Goal: Task Accomplishment & Management: Use online tool/utility

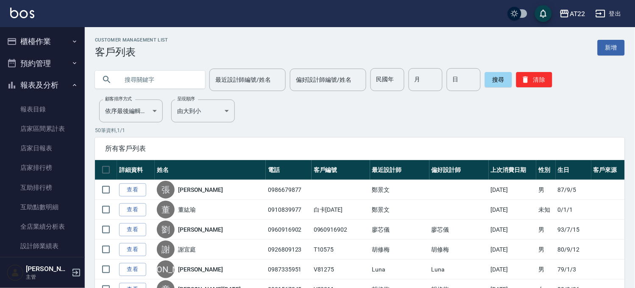
scroll to position [365, 0]
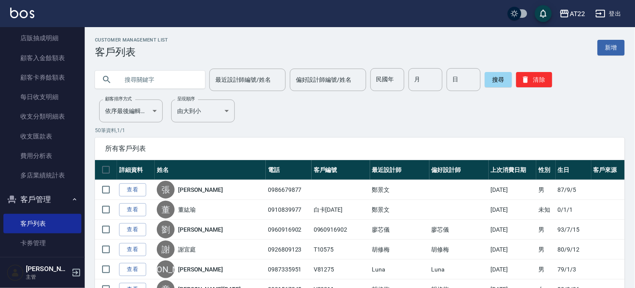
click at [149, 81] on input "text" at bounding box center [159, 79] width 80 height 23
type input "0911688079"
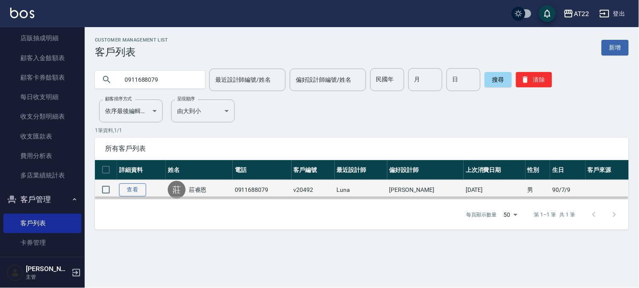
click at [139, 185] on link "查看" at bounding box center [132, 190] width 27 height 13
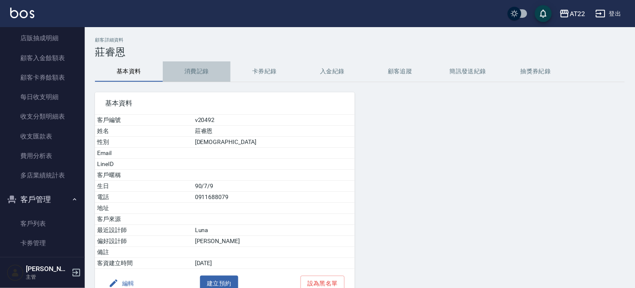
click at [181, 66] on button "消費記錄" at bounding box center [197, 71] width 68 height 20
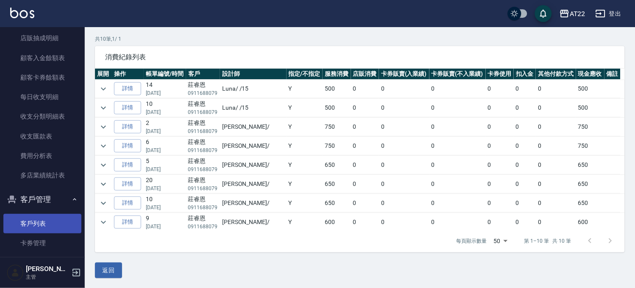
click at [49, 217] on link "客戶列表" at bounding box center [42, 223] width 78 height 19
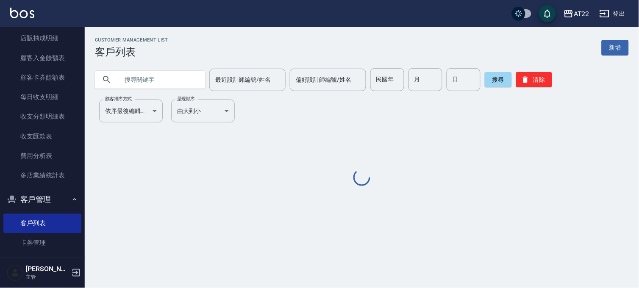
click at [150, 68] on input "text" at bounding box center [159, 79] width 80 height 23
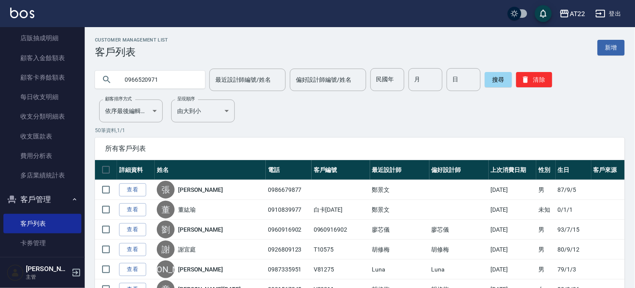
type input "0966520971"
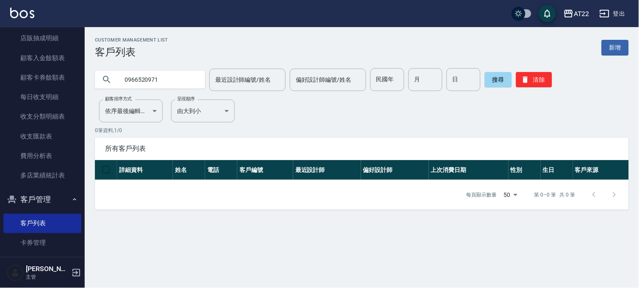
click at [607, 14] on icon "button" at bounding box center [605, 13] width 10 height 10
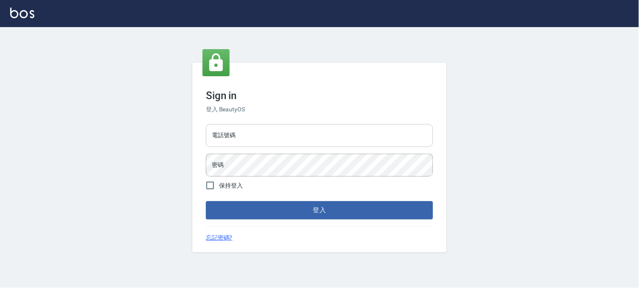
click at [380, 146] on input "電話號碼" at bounding box center [319, 135] width 227 height 23
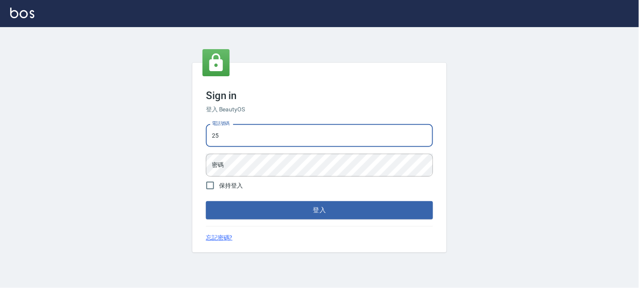
type input "2"
type input "29572957"
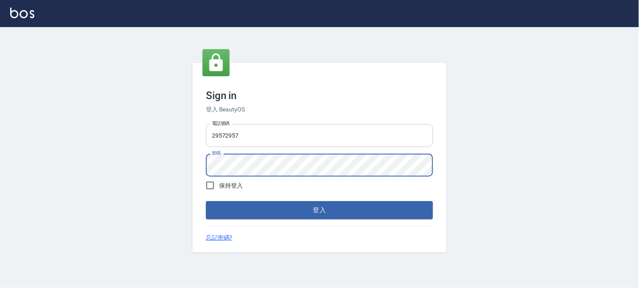
click at [206, 201] on button "登入" at bounding box center [319, 210] width 227 height 18
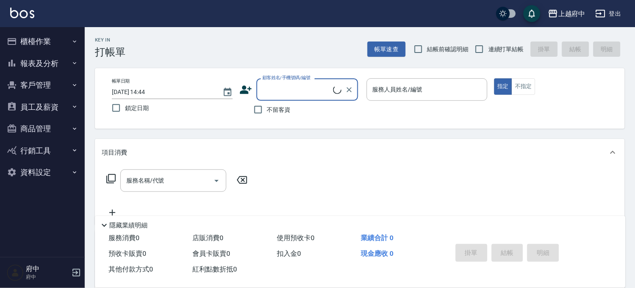
click at [37, 105] on button "員工及薪資" at bounding box center [42, 107] width 78 height 22
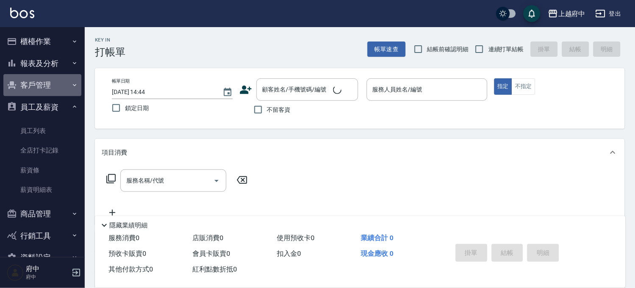
click at [43, 86] on button "客戶管理" at bounding box center [42, 85] width 78 height 22
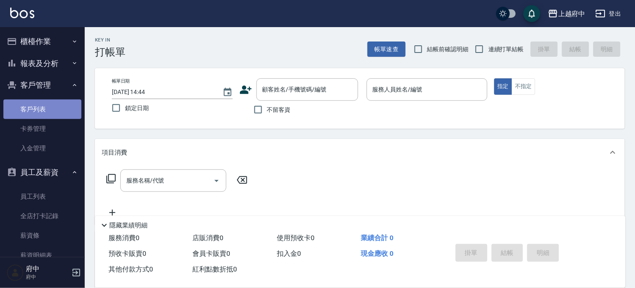
drag, startPoint x: 47, startPoint y: 111, endPoint x: 58, endPoint y: 104, distance: 12.9
click at [47, 111] on link "客戶列表" at bounding box center [42, 109] width 78 height 19
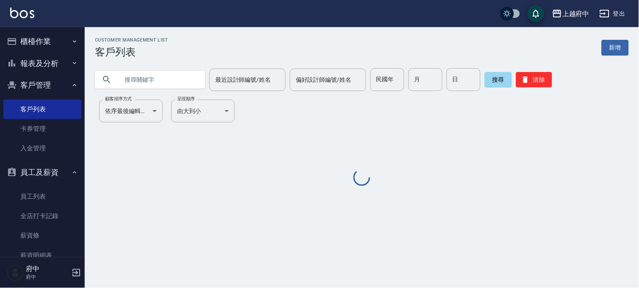
click at [121, 81] on input "text" at bounding box center [159, 79] width 80 height 23
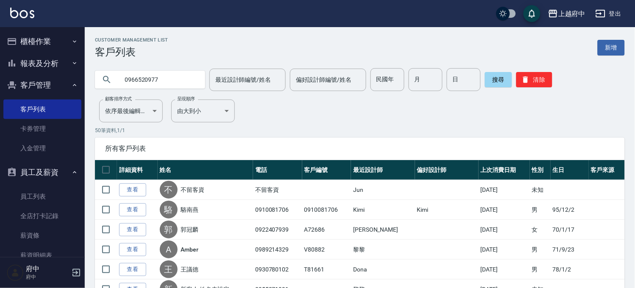
type input "0966520977"
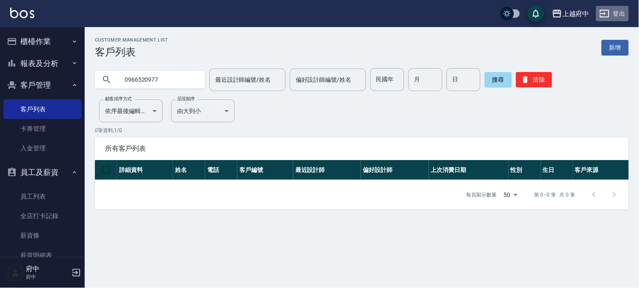
click at [616, 13] on button "登出" at bounding box center [612, 14] width 33 height 16
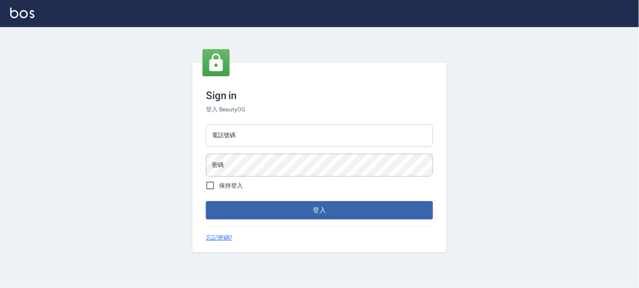
drag, startPoint x: 0, startPoint y: 0, endPoint x: 305, endPoint y: 130, distance: 331.8
click at [305, 130] on input "電話號碼" at bounding box center [319, 135] width 227 height 23
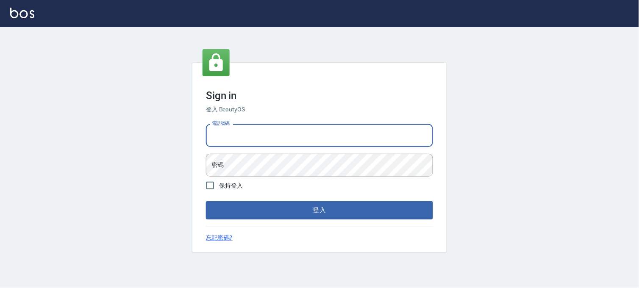
type input "0936888819"
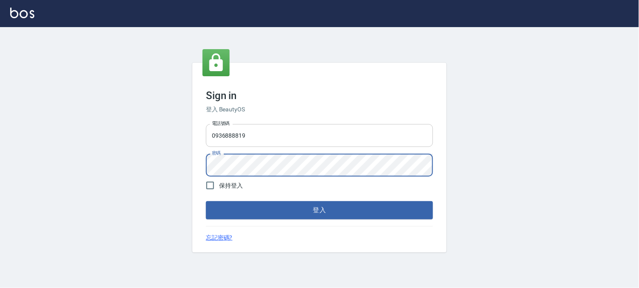
click at [206, 201] on button "登入" at bounding box center [319, 210] width 227 height 18
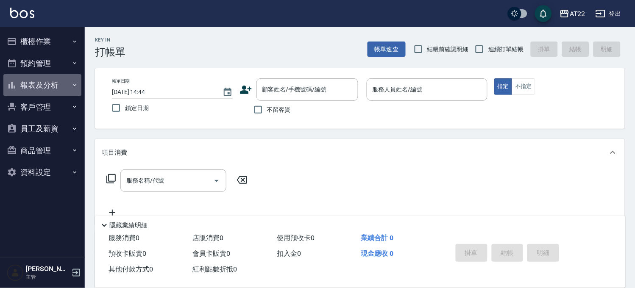
click at [58, 79] on button "報表及分析" at bounding box center [42, 85] width 78 height 22
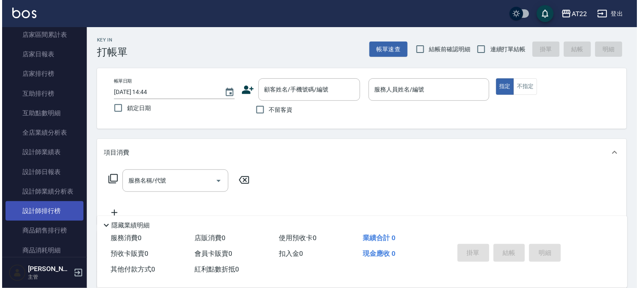
scroll to position [188, 0]
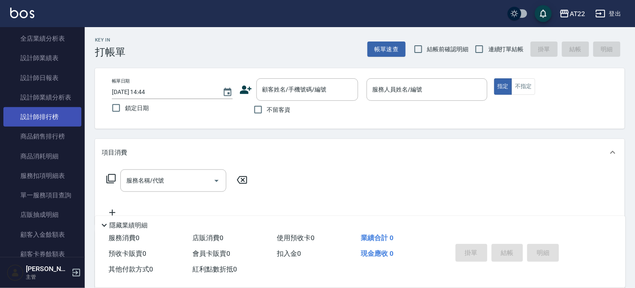
click at [42, 120] on link "設計師排行榜" at bounding box center [42, 116] width 78 height 19
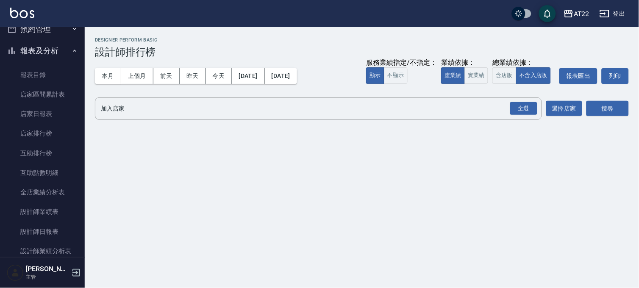
scroll to position [20, 0]
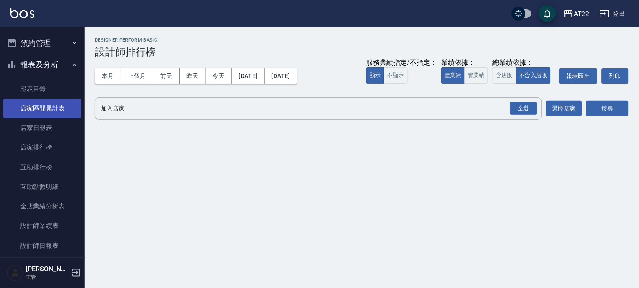
click at [58, 103] on link "店家區間累計表" at bounding box center [42, 108] width 78 height 19
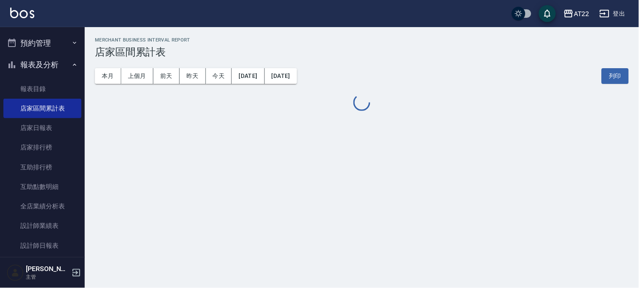
click at [56, 68] on button "報表及分析" at bounding box center [42, 65] width 78 height 22
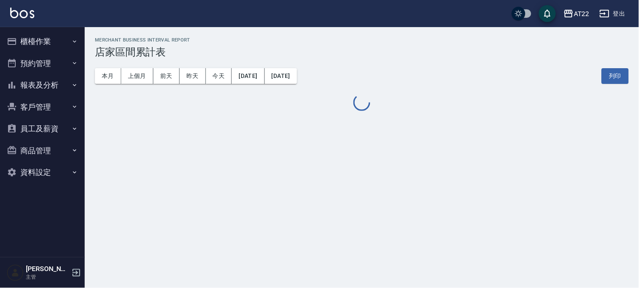
click at [64, 86] on button "報表及分析" at bounding box center [42, 85] width 78 height 22
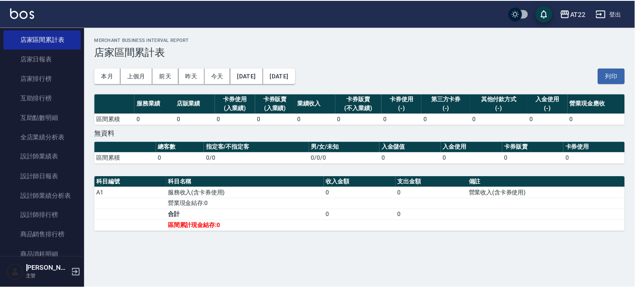
scroll to position [86, 0]
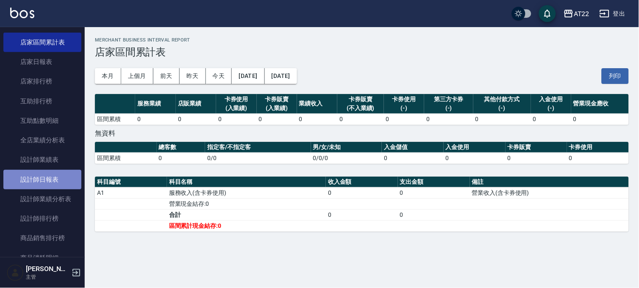
click at [53, 172] on link "設計師日報表" at bounding box center [42, 179] width 78 height 19
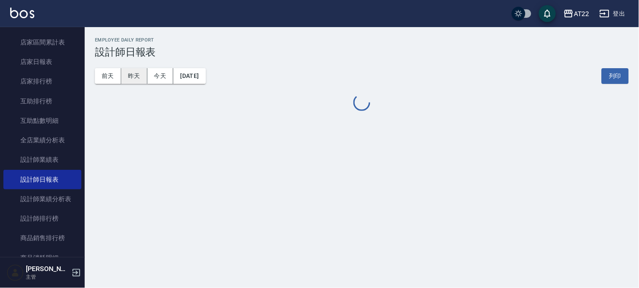
click at [137, 73] on button "昨天" at bounding box center [134, 76] width 26 height 16
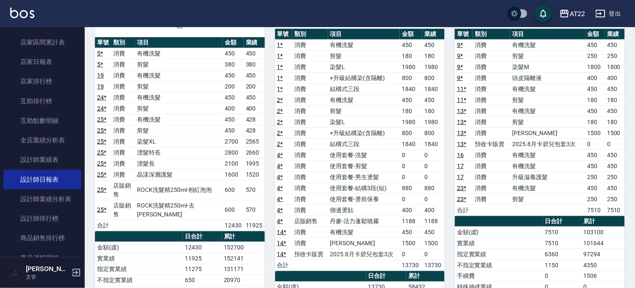
scroll to position [81, 0]
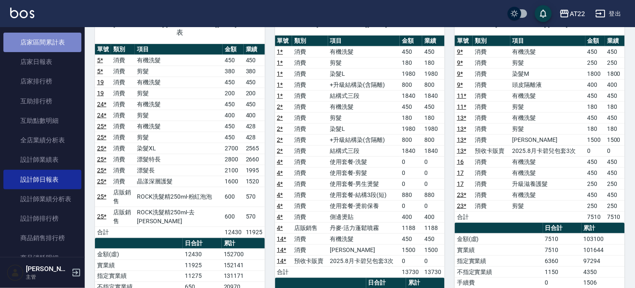
click at [57, 38] on link "店家區間累計表" at bounding box center [42, 42] width 78 height 19
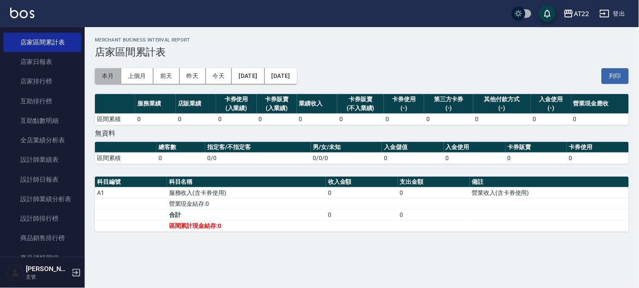
click at [116, 73] on button "本月" at bounding box center [108, 76] width 26 height 16
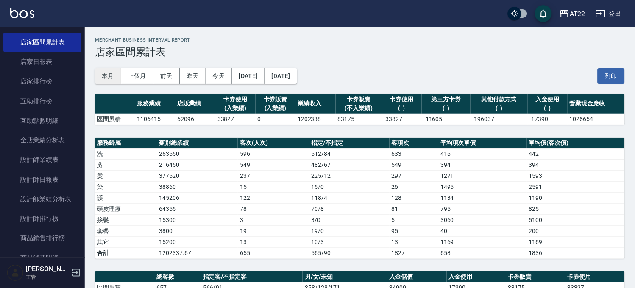
click at [112, 75] on button "本月" at bounding box center [108, 76] width 26 height 16
click at [111, 75] on button "本月" at bounding box center [108, 76] width 26 height 16
click at [112, 74] on button "本月" at bounding box center [108, 76] width 26 height 16
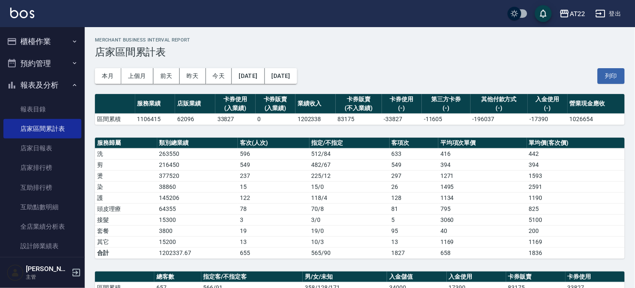
click at [47, 47] on button "櫃檯作業" at bounding box center [42, 42] width 78 height 22
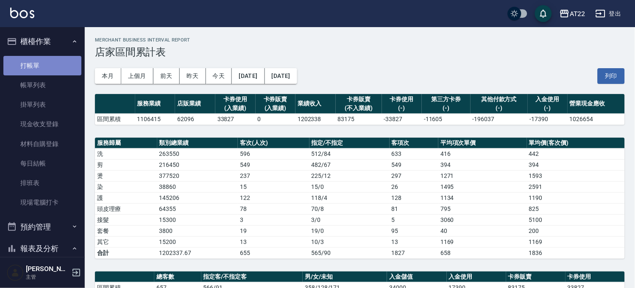
click at [51, 61] on link "打帳單" at bounding box center [42, 65] width 78 height 19
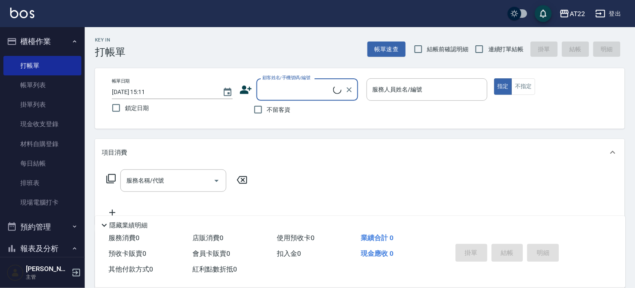
click at [279, 88] on input "顧客姓名/手機號碼/編號" at bounding box center [296, 89] width 73 height 15
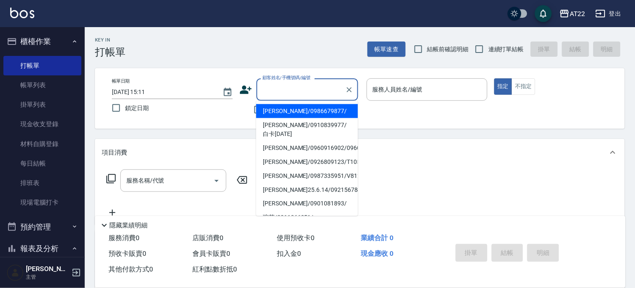
click at [513, 49] on span "連續打單結帳" at bounding box center [506, 49] width 36 height 9
click at [488, 49] on input "連續打單結帳" at bounding box center [480, 49] width 18 height 18
checkbox input "true"
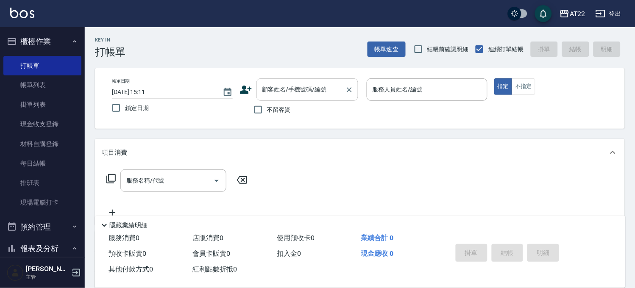
click at [296, 97] on input "顧客姓名/手機號碼/編號" at bounding box center [300, 89] width 81 height 15
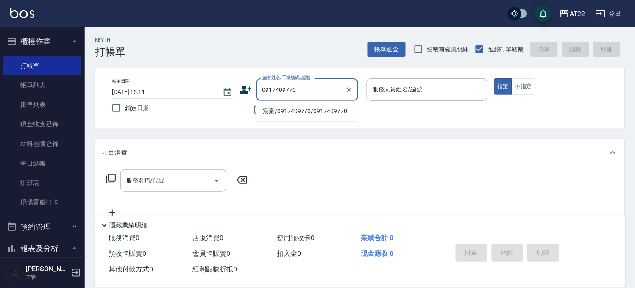
click at [299, 120] on ul "宸豪/0917409770/0917409770" at bounding box center [307, 111] width 102 height 21
click at [306, 113] on li "宸豪/0917409770/0917409770" at bounding box center [307, 111] width 102 height 14
type input "宸豪/0917409770/0917409770"
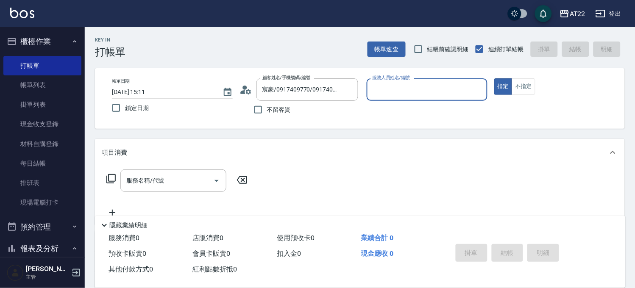
type input "Miko-12"
click at [171, 184] on input "服務名稱/代號" at bounding box center [167, 180] width 86 height 15
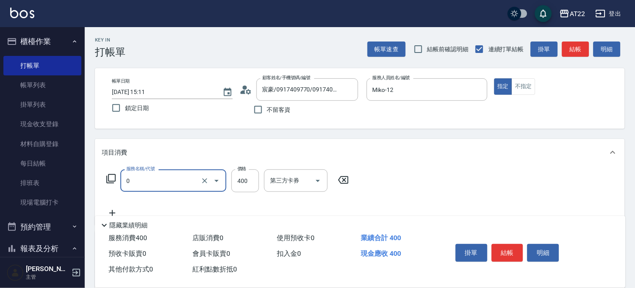
type input "有機洗髮(0)"
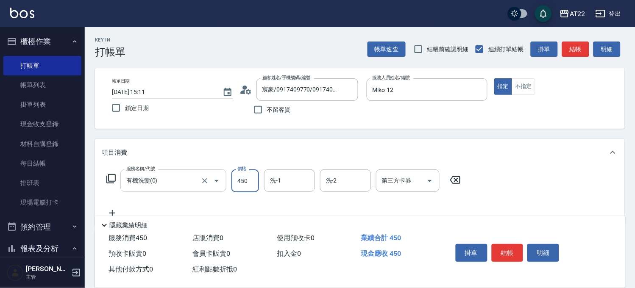
type input "450"
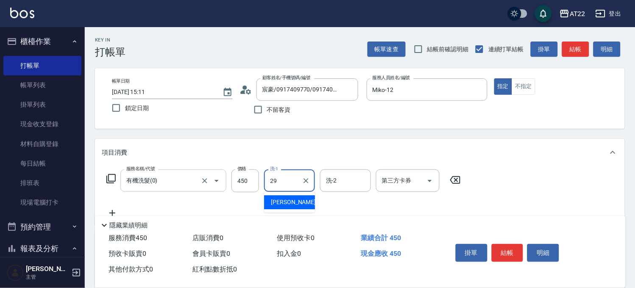
type input "Joyce-29"
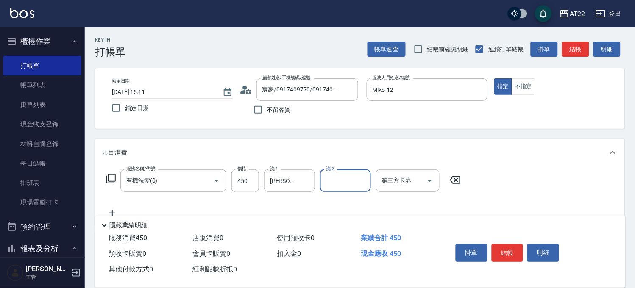
click at [110, 209] on icon at bounding box center [112, 213] width 21 height 10
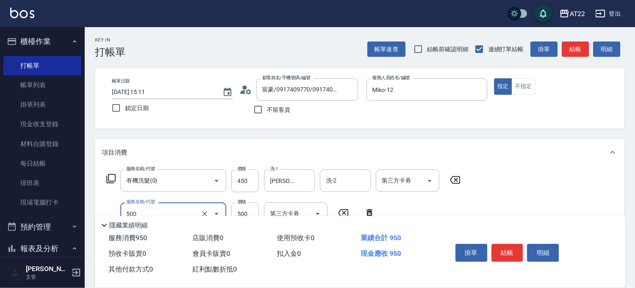
type input "剪髮(500)"
type input "350"
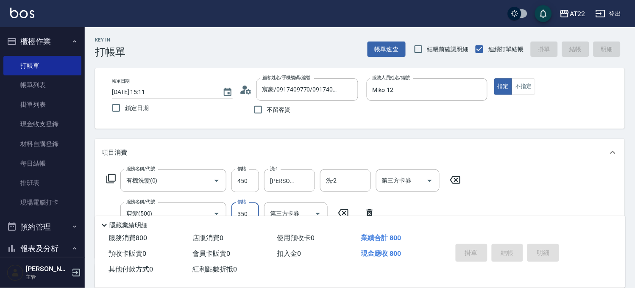
type input "2025/08/20 15:12"
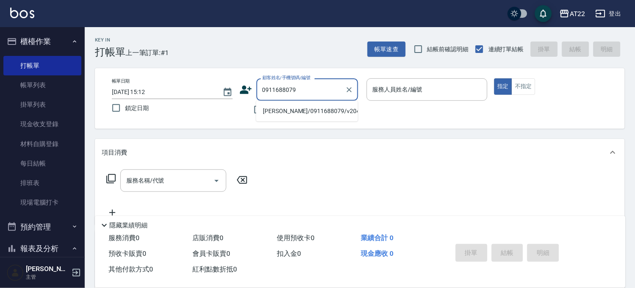
click at [310, 109] on li "莊睿恩/0911688079/v20492" at bounding box center [307, 111] width 102 height 14
type input "莊睿恩/0911688079/v20492"
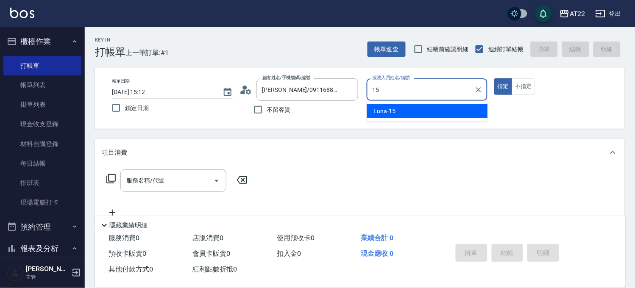
type input "Luna-15"
type button "true"
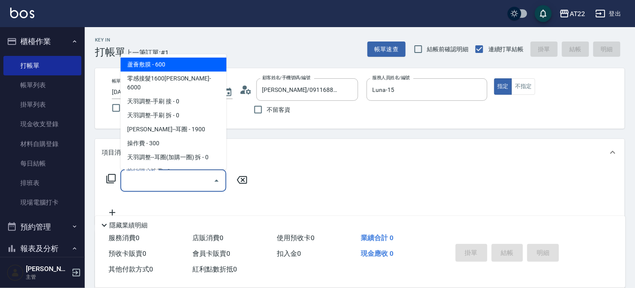
click at [193, 175] on input "服務名稱/代號" at bounding box center [167, 180] width 86 height 15
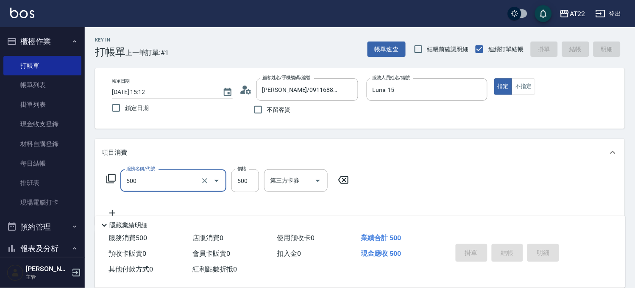
type input "500"
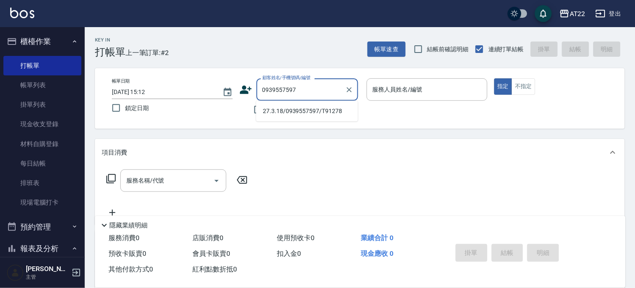
click at [286, 109] on li "27.3.18/0939557597/T91278" at bounding box center [307, 111] width 102 height 14
type input "27.3.18/0939557597/T91278"
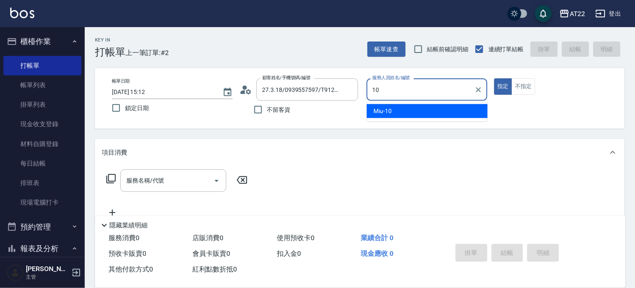
type input "Miu-10"
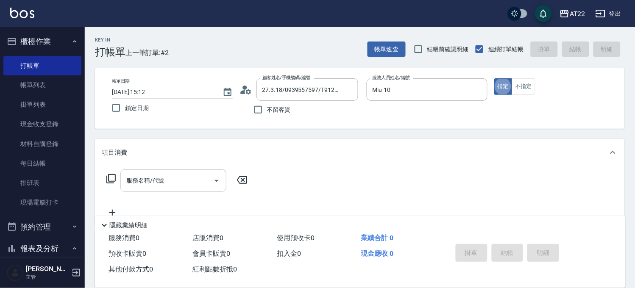
click at [173, 175] on input "服務名稱/代號" at bounding box center [167, 180] width 86 height 15
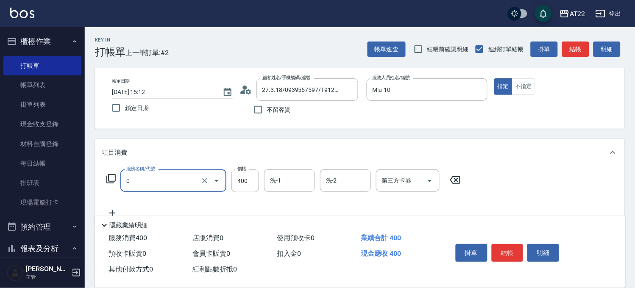
type input "有機洗髮(0)"
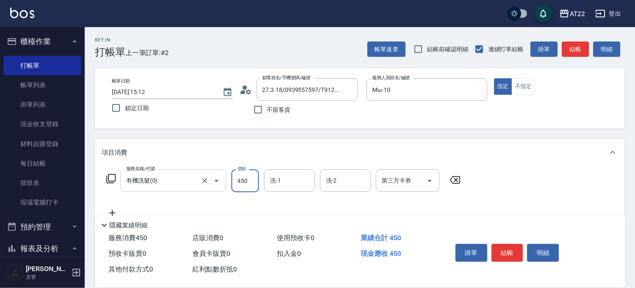
type input "450"
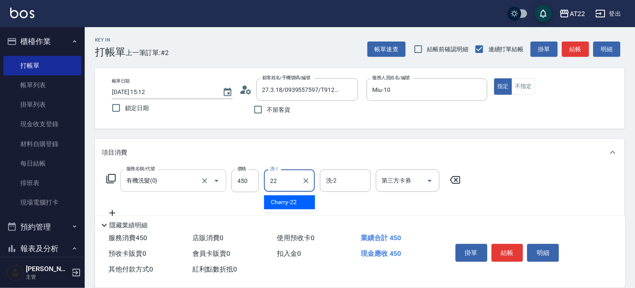
type input "Cherry-22"
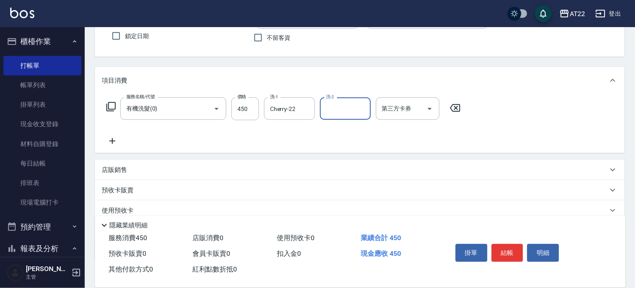
scroll to position [94, 0]
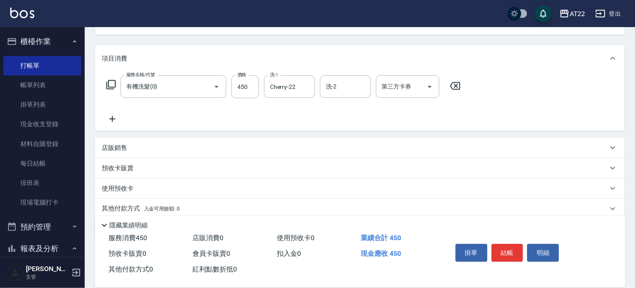
click at [109, 119] on icon at bounding box center [112, 119] width 21 height 10
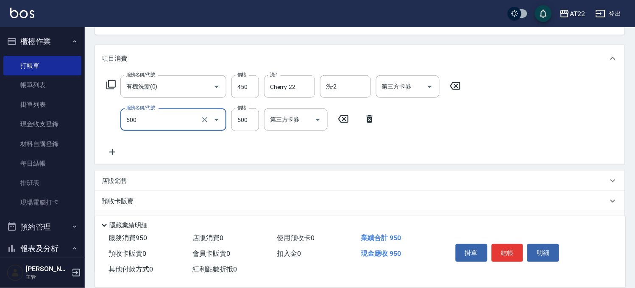
type input "剪髮(500)"
type input "380"
click at [115, 151] on icon at bounding box center [112, 152] width 21 height 10
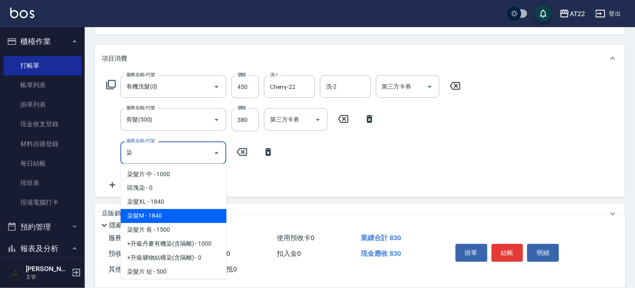
click at [143, 212] on span "染髮M - 1840" at bounding box center [173, 216] width 106 height 14
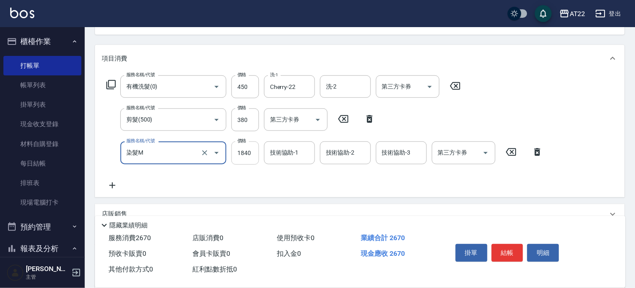
type input "染髮M"
click at [247, 155] on input "1840" at bounding box center [245, 153] width 28 height 23
type input "1870"
click at [113, 184] on icon at bounding box center [112, 186] width 21 height 10
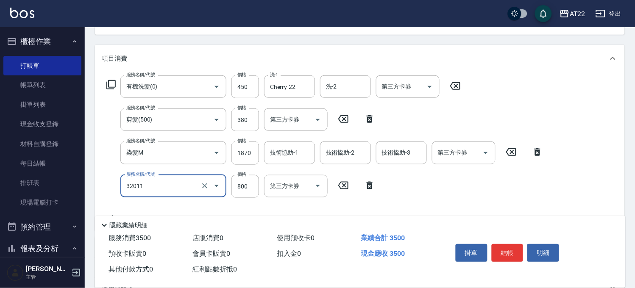
type input "+升級結構染(含隔離)(32011)"
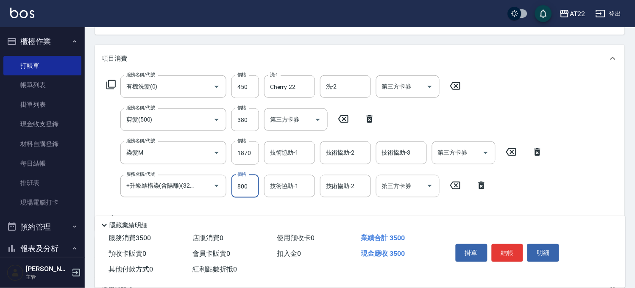
scroll to position [141, 0]
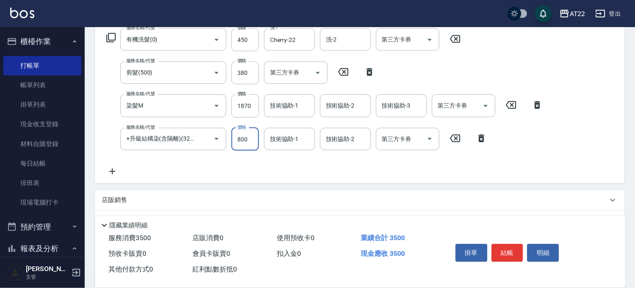
click at [111, 170] on icon at bounding box center [112, 172] width 21 height 10
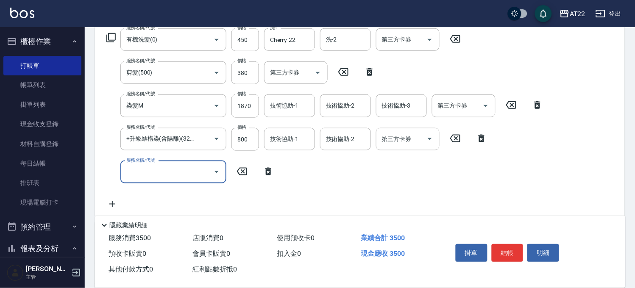
scroll to position [0, 0]
type input "潤澤修護(480)"
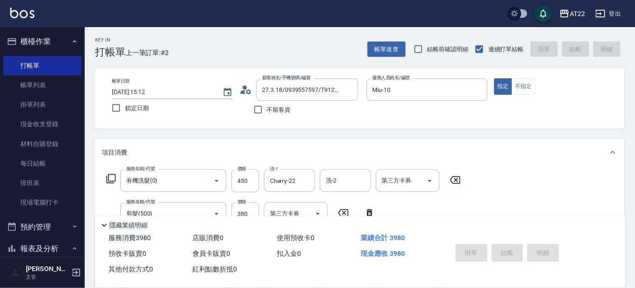
type input "2025/08/20 15:13"
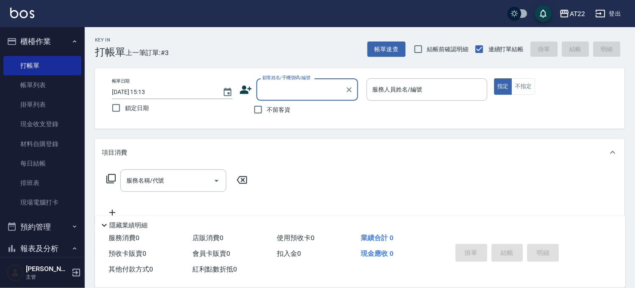
click at [270, 107] on span "不留客資" at bounding box center [279, 110] width 24 height 9
click at [267, 107] on input "不留客資" at bounding box center [258, 110] width 18 height 18
checkbox input "true"
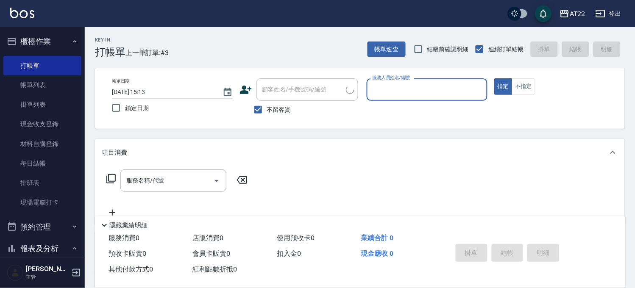
type input "ㄖ"
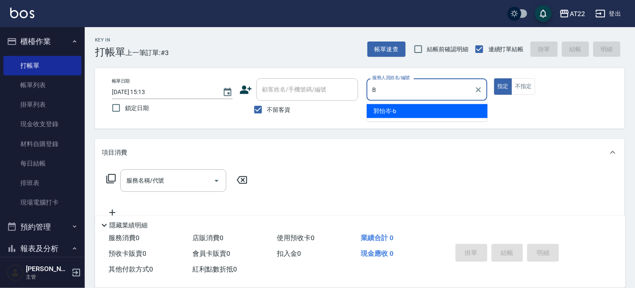
click at [396, 109] on span "郭怡岑 -b" at bounding box center [385, 111] width 23 height 9
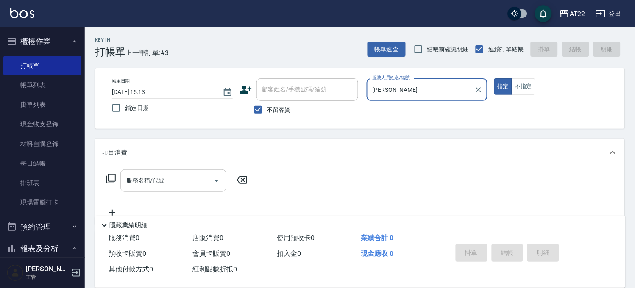
type input "郭怡岑-b"
click at [192, 178] on input "服務名稱/代號" at bounding box center [167, 180] width 86 height 15
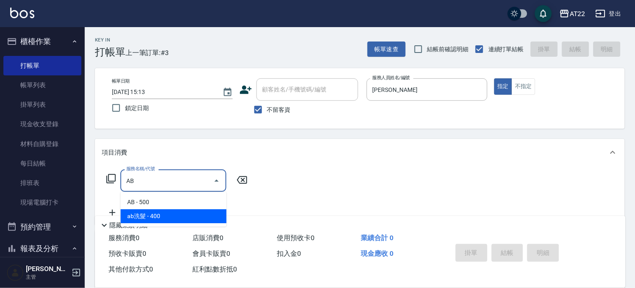
click at [166, 209] on span "ab洗髮 - 400" at bounding box center [173, 216] width 106 height 14
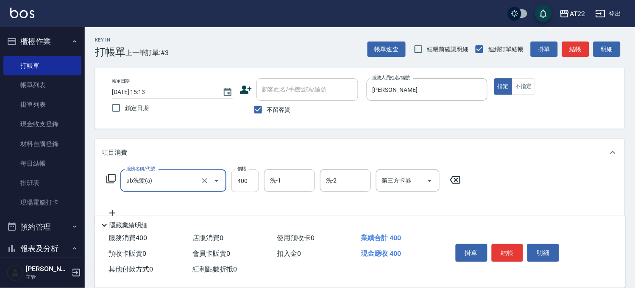
type input "ab洗髮(a)"
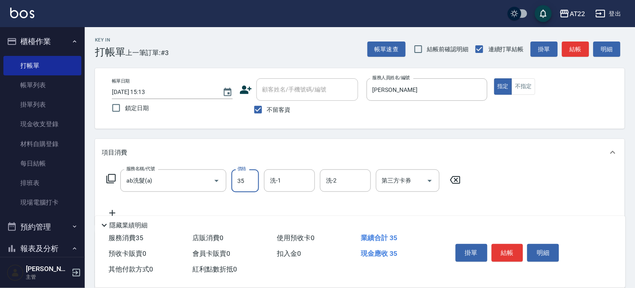
type input "350"
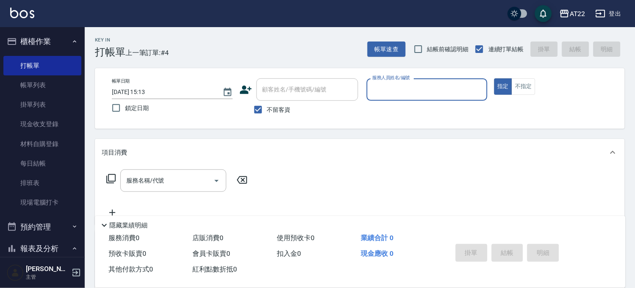
drag, startPoint x: 283, startPoint y: 111, endPoint x: 287, endPoint y: 104, distance: 8.0
click at [283, 111] on span "不留客資" at bounding box center [279, 110] width 24 height 9
click at [267, 111] on input "不留客資" at bounding box center [258, 110] width 18 height 18
checkbox input "false"
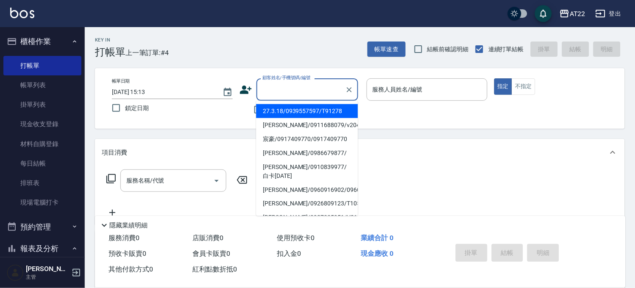
click at [301, 90] on input "顧客姓名/手機號碼/編號" at bounding box center [300, 89] width 81 height 15
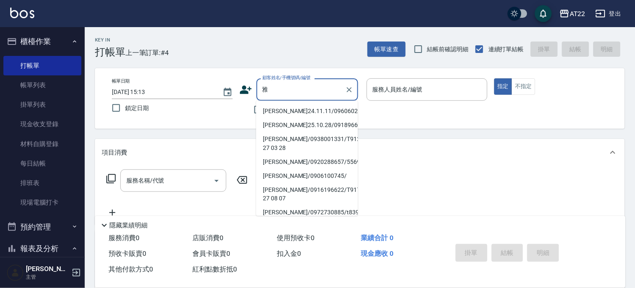
click at [303, 117] on li "張雅雯24.11.11/0960602633/V30270" at bounding box center [307, 111] width 102 height 14
type input "張雅雯24.11.11/0960602633/V30270"
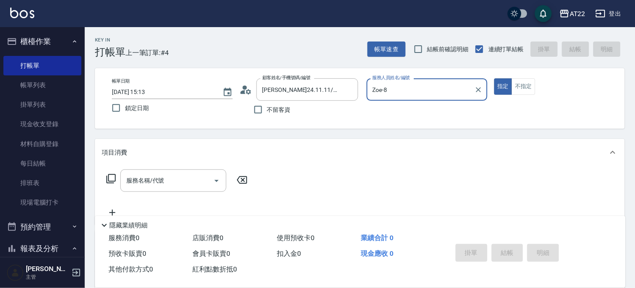
click at [386, 95] on input "Zoe-8" at bounding box center [420, 89] width 100 height 15
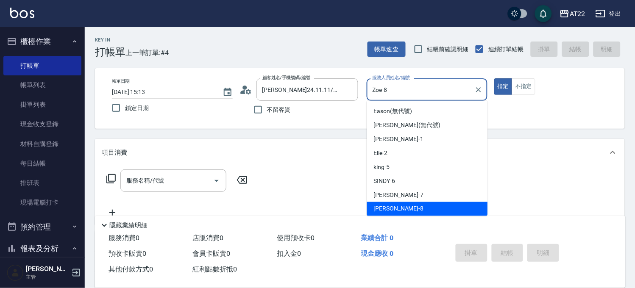
click at [386, 95] on input "Zoe-8" at bounding box center [420, 89] width 100 height 15
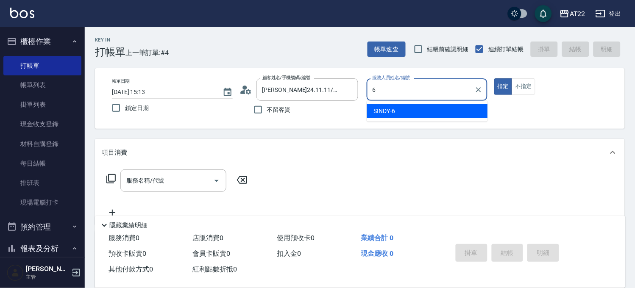
type input "SINDY-6"
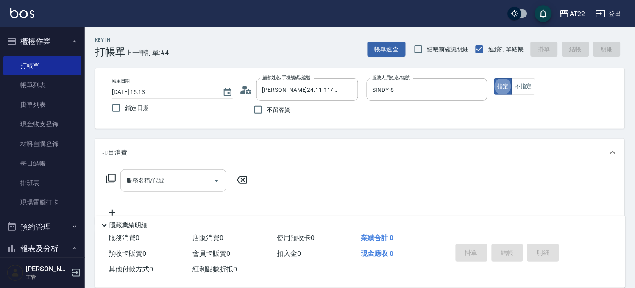
click at [180, 177] on input "服務名稱/代號" at bounding box center [167, 180] width 86 height 15
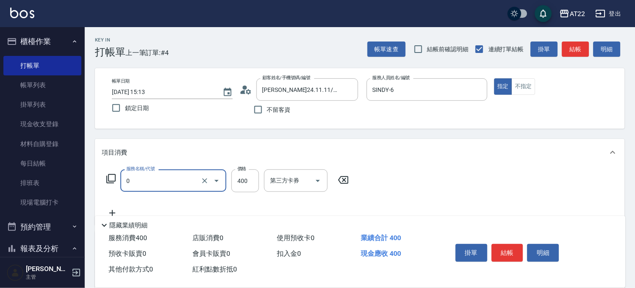
type input "有機洗髮(0)"
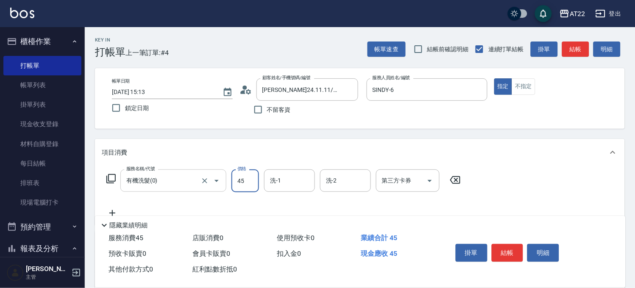
type input "450"
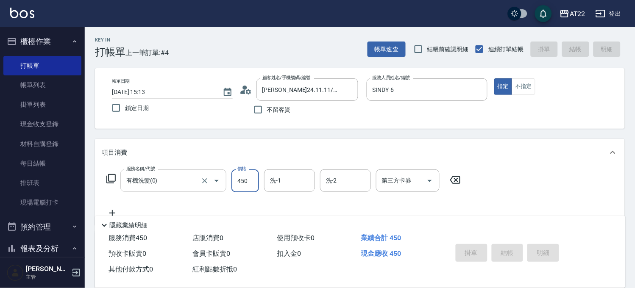
type input "2025/08/20 15:14"
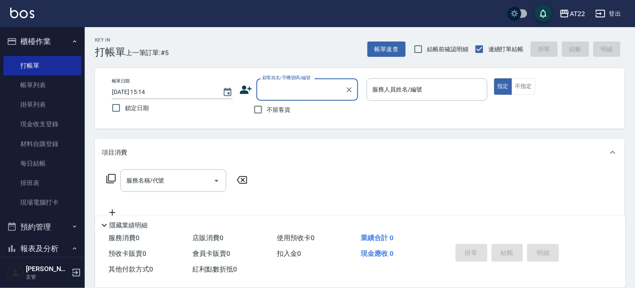
click at [286, 109] on span "不留客資" at bounding box center [279, 110] width 24 height 9
click at [267, 109] on input "不留客資" at bounding box center [258, 110] width 18 height 18
checkbox input "true"
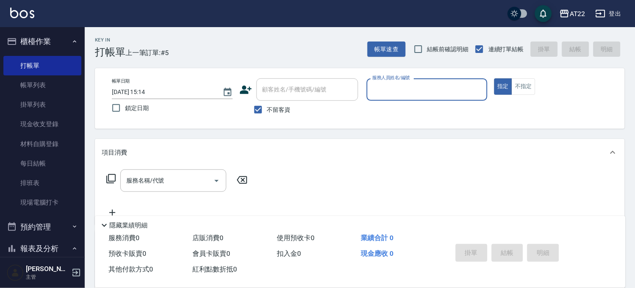
type input "ㄇ"
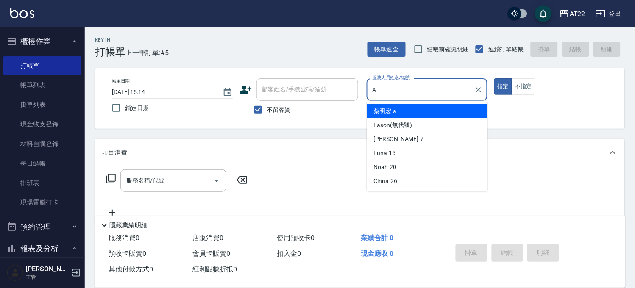
click at [389, 105] on div "蔡明宏 -a" at bounding box center [427, 111] width 121 height 14
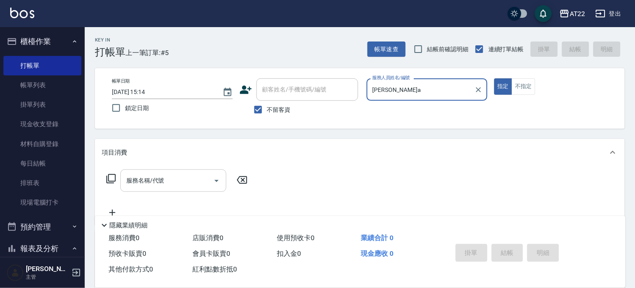
type input "蔡明宏-a"
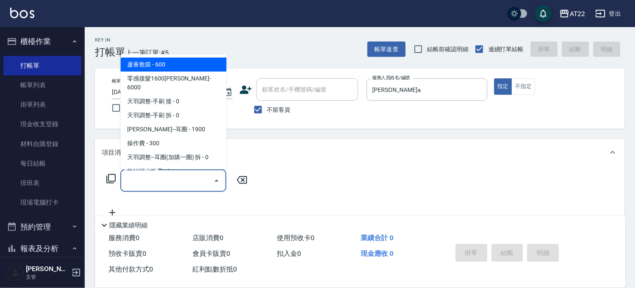
click at [173, 178] on input "服務名稱/代號" at bounding box center [167, 180] width 86 height 15
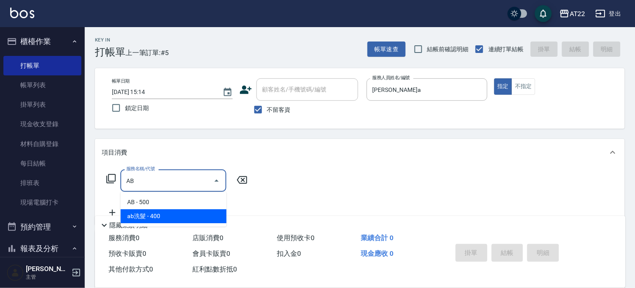
click at [152, 214] on span "ab洗髮 - 400" at bounding box center [173, 216] width 106 height 14
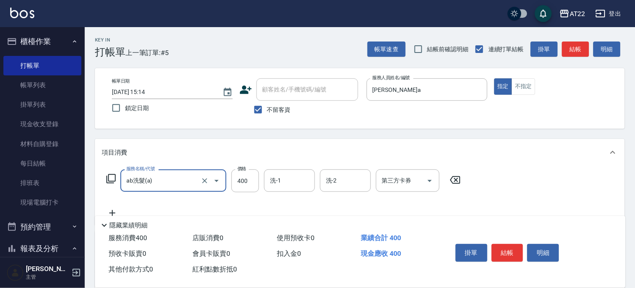
type input "ab洗髮(a)"
click at [117, 209] on icon at bounding box center [112, 213] width 21 height 10
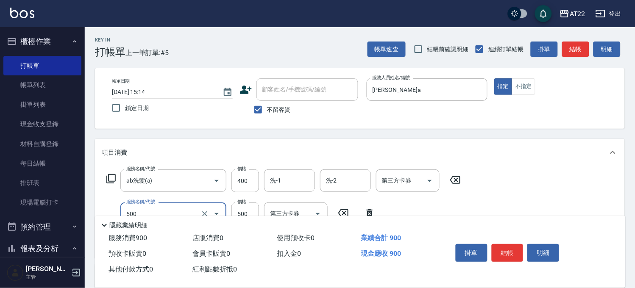
scroll to position [94, 0]
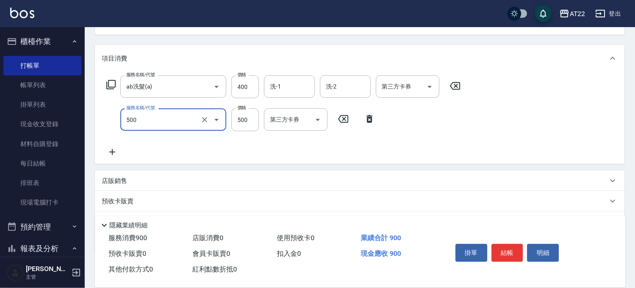
type input "剪髮(500)"
click at [111, 149] on icon at bounding box center [112, 152] width 21 height 10
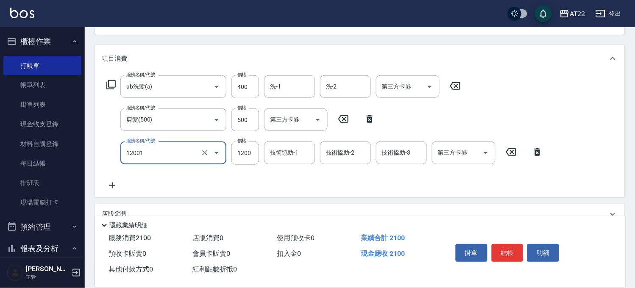
type input "燙髮S(12001)"
type input "1100"
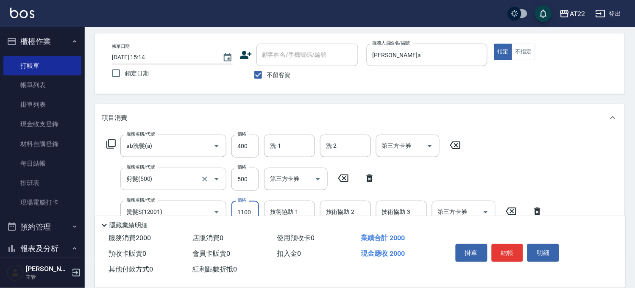
scroll to position [0, 0]
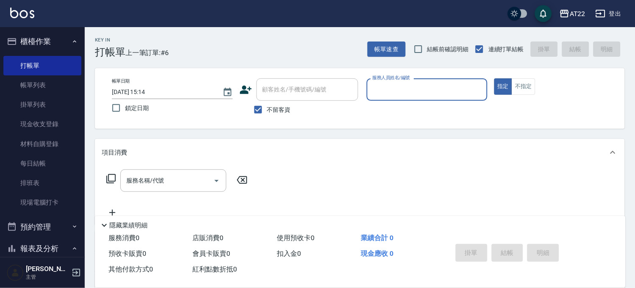
click at [281, 106] on span "不留客資" at bounding box center [279, 110] width 24 height 9
click at [267, 106] on input "不留客資" at bounding box center [258, 110] width 18 height 18
checkbox input "false"
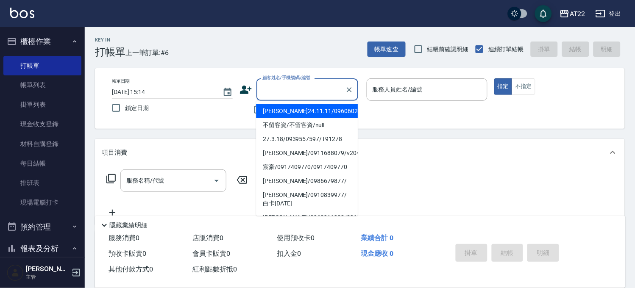
click at [295, 86] on input "顧客姓名/手機號碼/編號" at bounding box center [300, 89] width 81 height 15
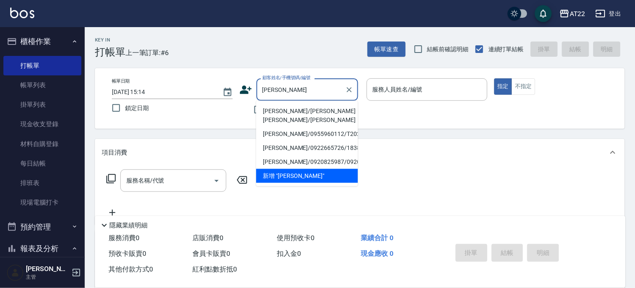
click at [289, 109] on li "徐雅婷/徐雅婷徐雅婷/徐雅婷" at bounding box center [307, 115] width 102 height 23
type input "徐雅婷/徐雅婷徐雅婷/徐雅婷"
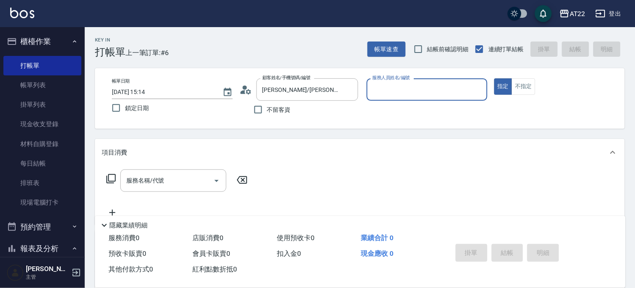
type input "ㄇ"
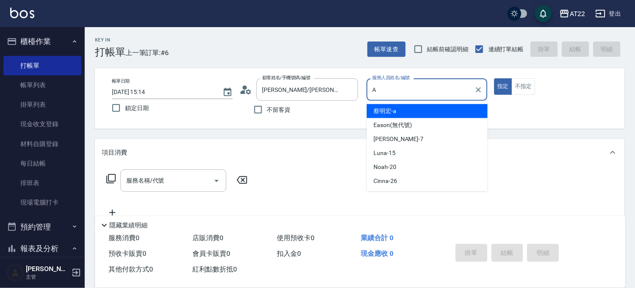
click at [378, 108] on span "蔡明宏 -a" at bounding box center [385, 111] width 23 height 9
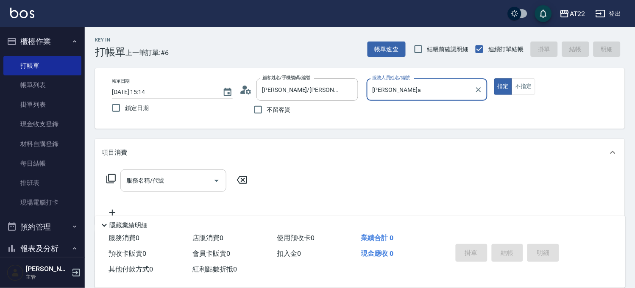
type input "蔡明宏-a"
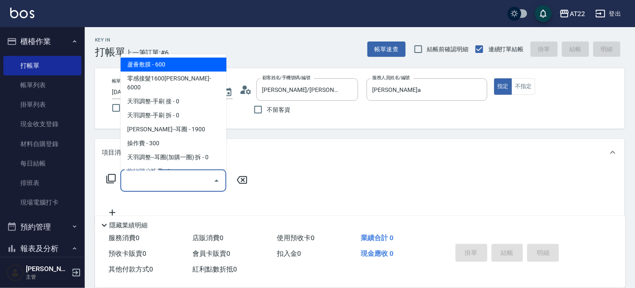
click at [166, 183] on input "服務名稱/代號" at bounding box center [167, 180] width 86 height 15
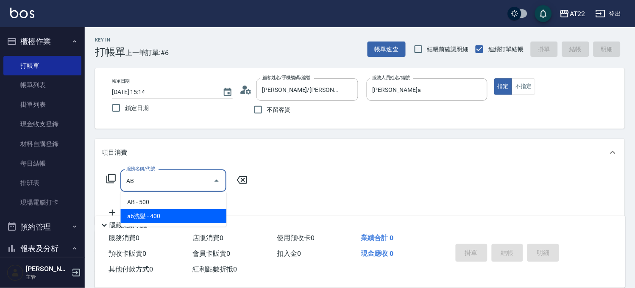
click at [165, 212] on span "ab洗髮 - 400" at bounding box center [173, 216] width 106 height 14
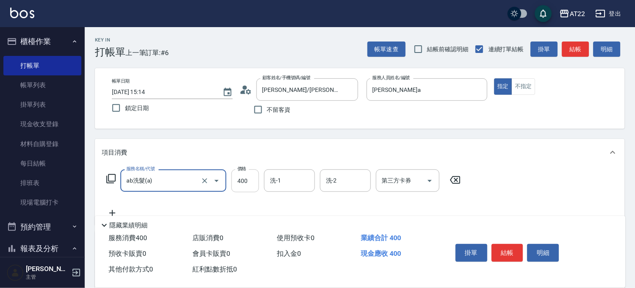
type input "ab洗髮(a)"
click at [240, 178] on input "400" at bounding box center [245, 181] width 28 height 23
click at [111, 209] on icon at bounding box center [112, 213] width 21 height 10
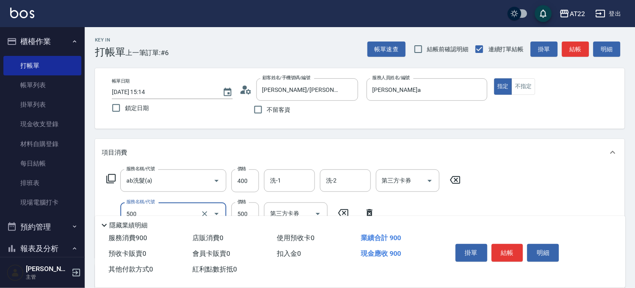
type input "剪髮(500)"
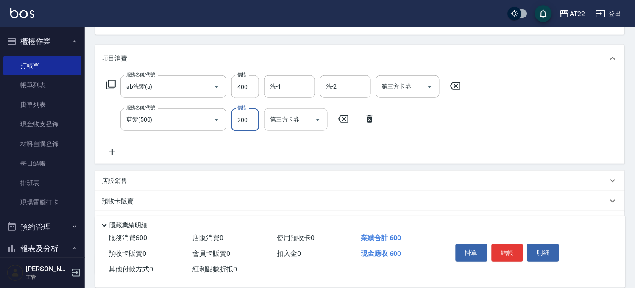
scroll to position [162, 0]
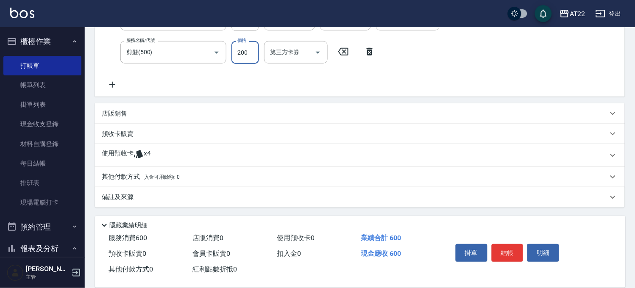
type input "200"
click at [150, 154] on span "x4" at bounding box center [147, 155] width 7 height 13
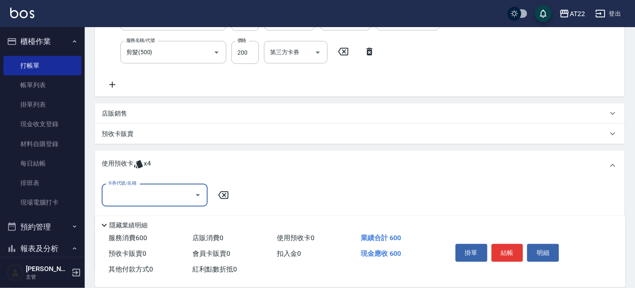
scroll to position [0, 0]
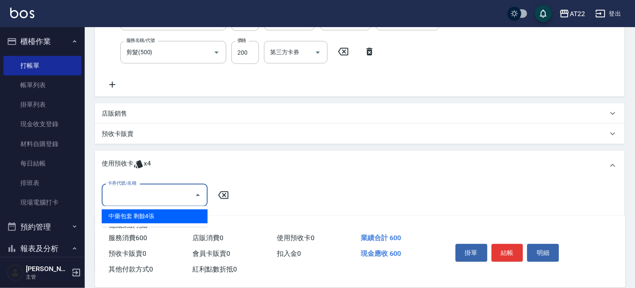
click at [159, 189] on input "卡券代號/名稱" at bounding box center [149, 195] width 86 height 15
click at [164, 217] on div "中藥包套 剩餘4張" at bounding box center [155, 217] width 106 height 14
type input "中藥包套"
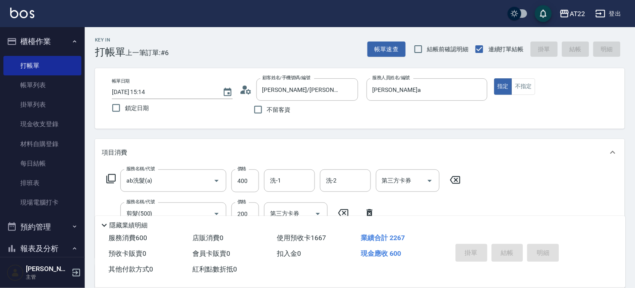
type input "2025/08/20 15:15"
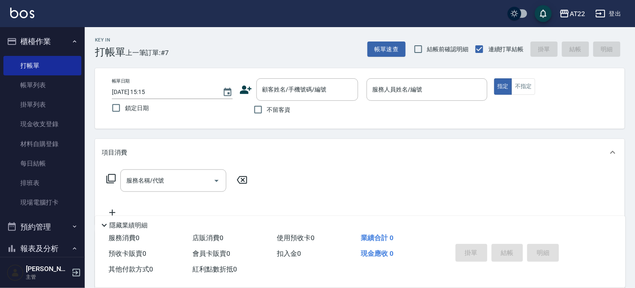
click at [277, 110] on span "不留客資" at bounding box center [279, 110] width 24 height 9
click at [267, 110] on input "不留客資" at bounding box center [258, 110] width 18 height 18
checkbox input "true"
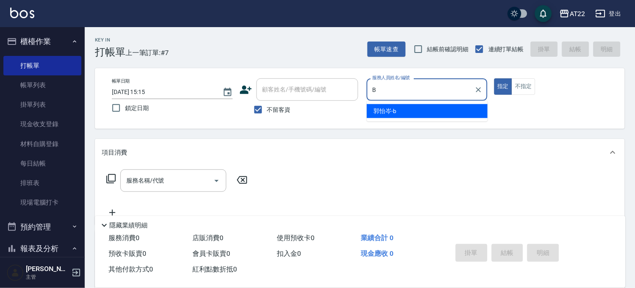
click at [370, 109] on div "郭怡岑 -b" at bounding box center [427, 111] width 121 height 14
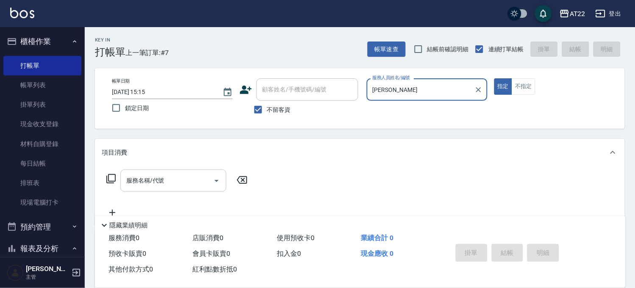
type input "郭怡岑-b"
click at [167, 181] on input "服務名稱/代號" at bounding box center [167, 180] width 86 height 15
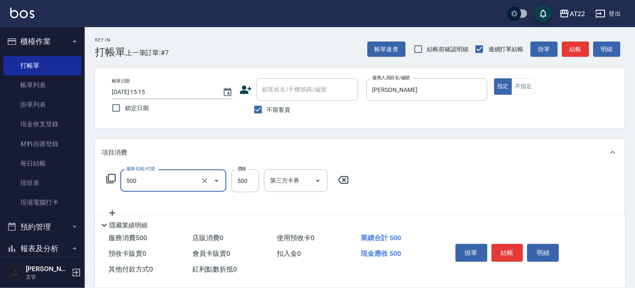
type input "剪髮(500)"
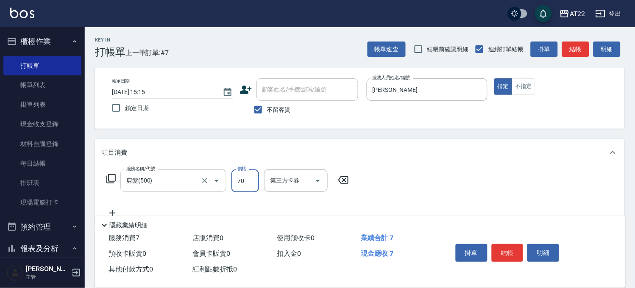
type input "700"
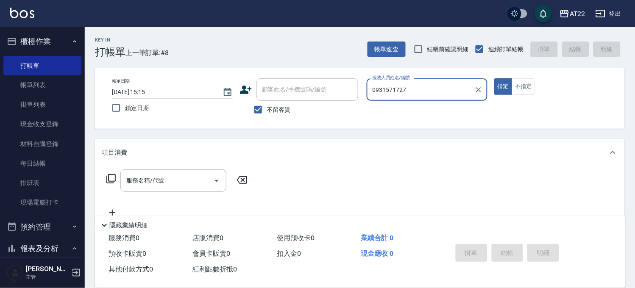
type input "0931571727"
click at [275, 108] on span "不留客資" at bounding box center [279, 110] width 24 height 9
click at [267, 108] on input "不留客資" at bounding box center [258, 110] width 18 height 18
checkbox input "false"
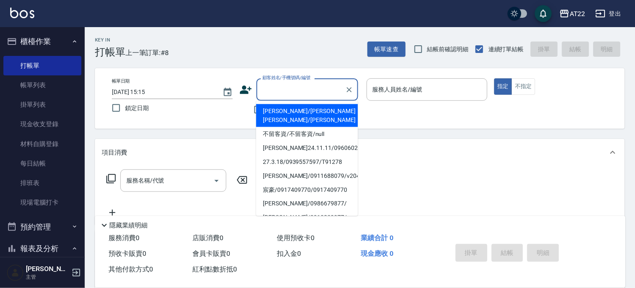
click at [285, 92] on input "顧客姓名/手機號碼/編號" at bounding box center [300, 89] width 81 height 15
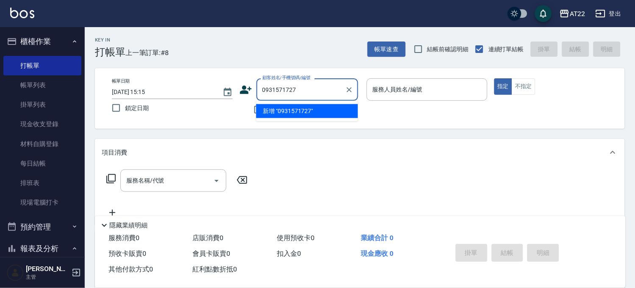
click at [331, 111] on li "新增 "0931571727"" at bounding box center [307, 111] width 102 height 14
type input "0931571727"
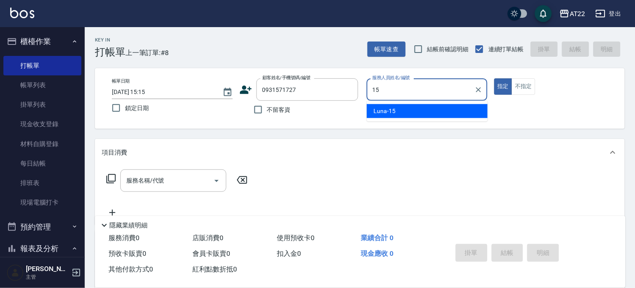
type input "Luna-15"
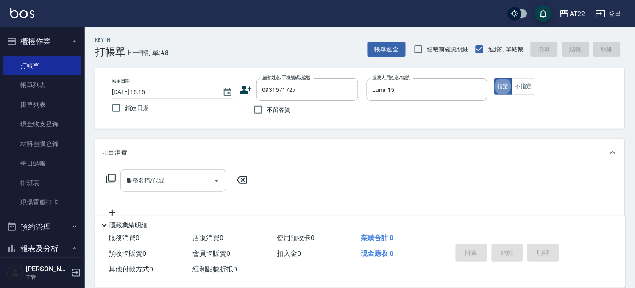
click at [128, 184] on input "服務名稱/代號" at bounding box center [167, 180] width 86 height 15
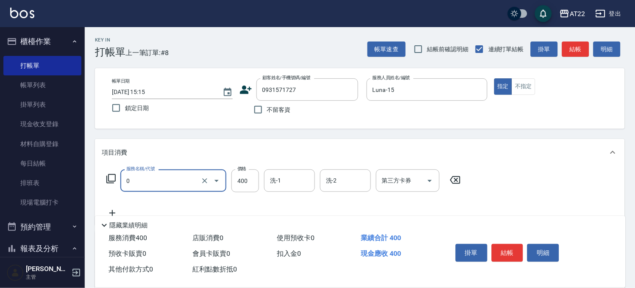
type input "有機洗髮(0)"
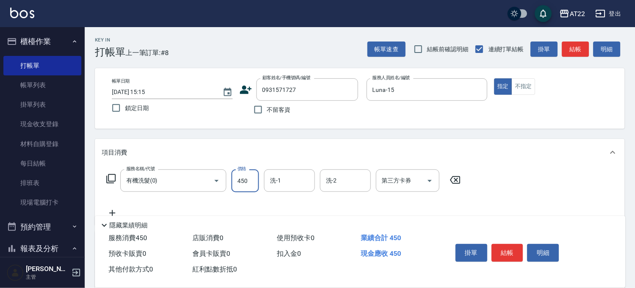
type input "450"
click at [112, 209] on icon at bounding box center [112, 213] width 21 height 10
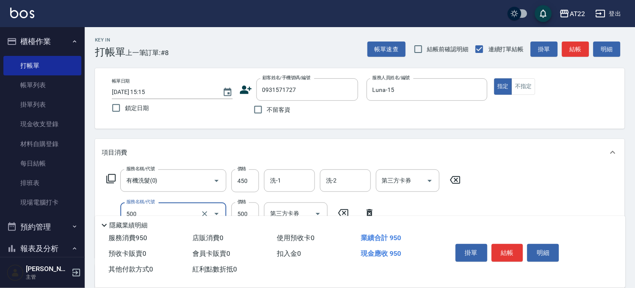
type input "剪髮(500)"
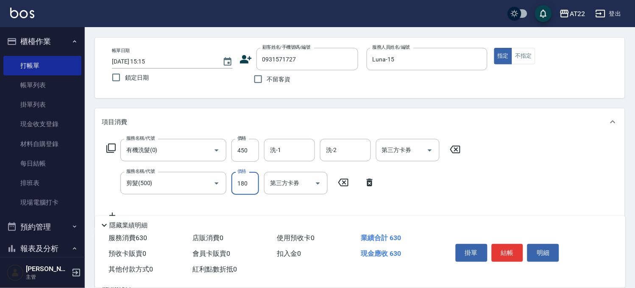
scroll to position [47, 0]
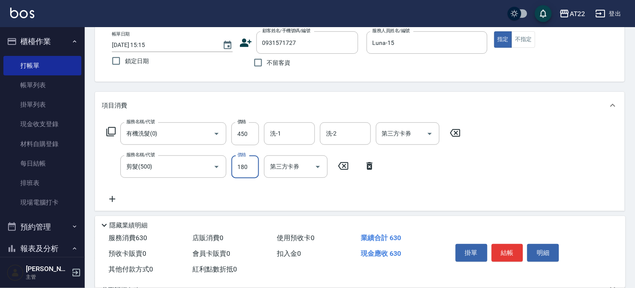
type input "180"
click at [113, 198] on icon at bounding box center [112, 199] width 21 height 10
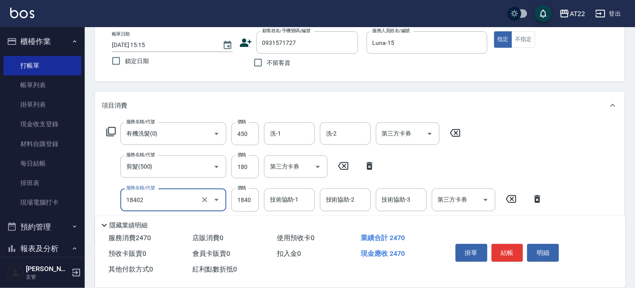
type input "染髮L(18402)"
type input "1980"
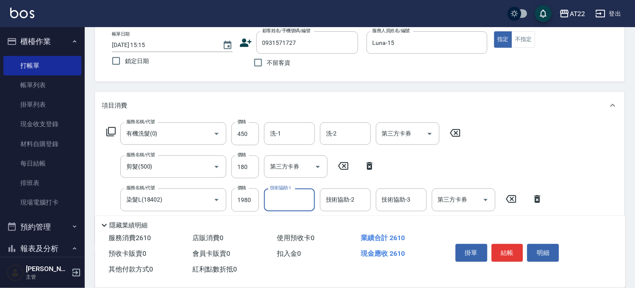
scroll to position [141, 0]
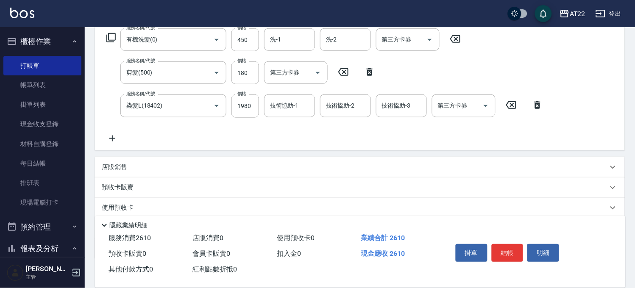
click at [114, 138] on icon at bounding box center [112, 139] width 6 height 6
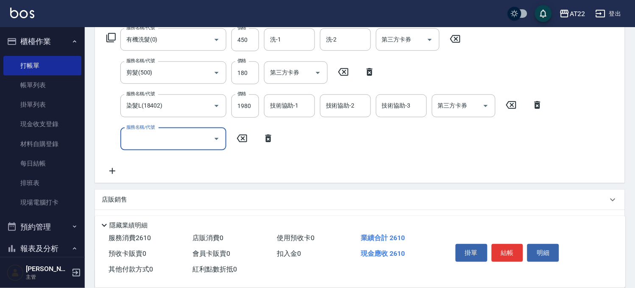
type input "ㄇ"
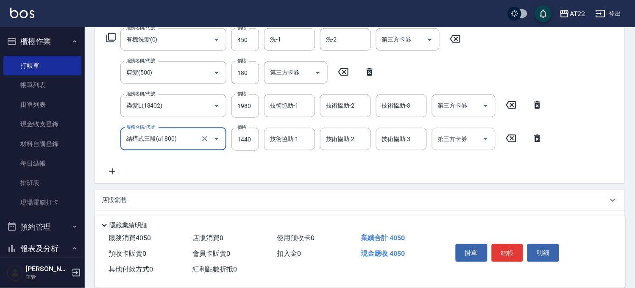
type input "結構式三段(a1800)"
type input "1840"
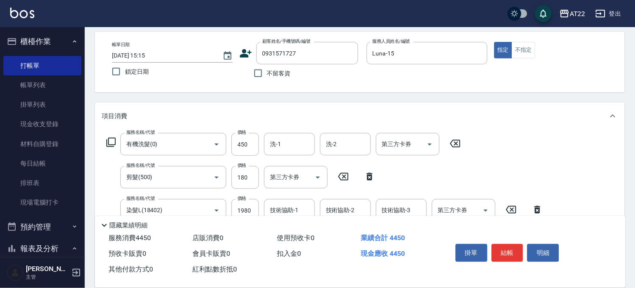
scroll to position [0, 0]
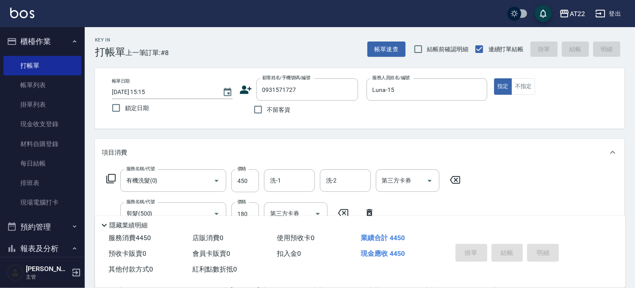
type input "2025/08/20 15:16"
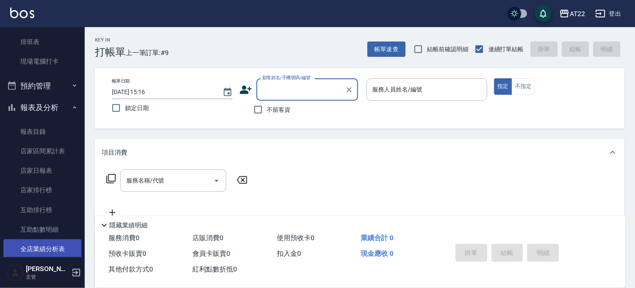
scroll to position [329, 0]
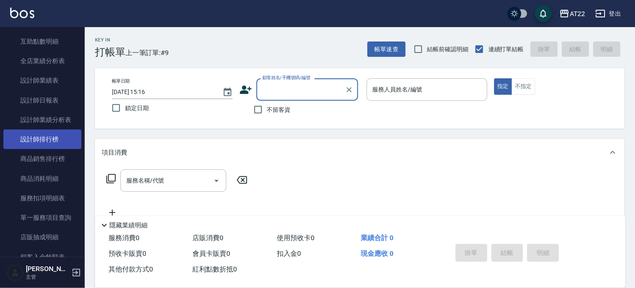
click at [40, 134] on link "設計師排行榜" at bounding box center [42, 139] width 78 height 19
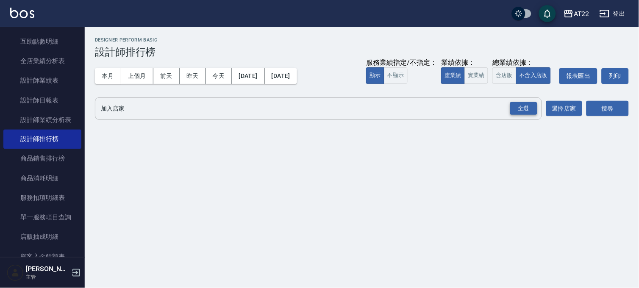
click at [513, 109] on div "全選" at bounding box center [523, 108] width 27 height 13
click at [604, 107] on button "搜尋" at bounding box center [608, 109] width 42 height 16
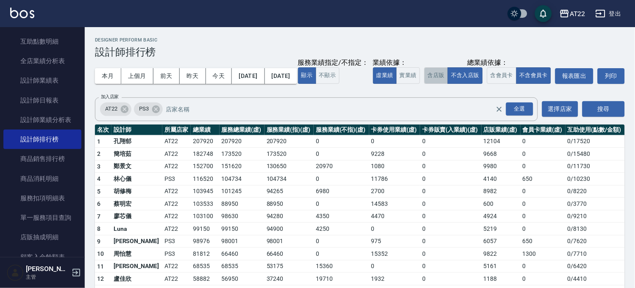
click at [424, 84] on button "含店販" at bounding box center [436, 75] width 24 height 17
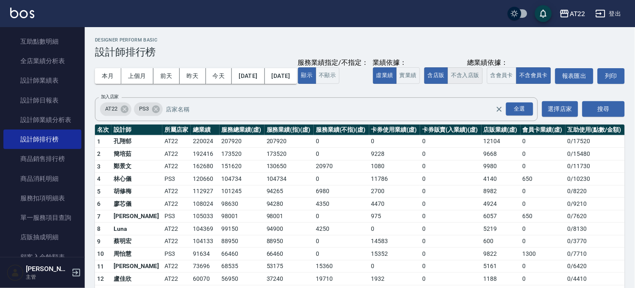
click at [448, 84] on button "不含入店販" at bounding box center [465, 75] width 35 height 17
